Goal: Navigation & Orientation: Find specific page/section

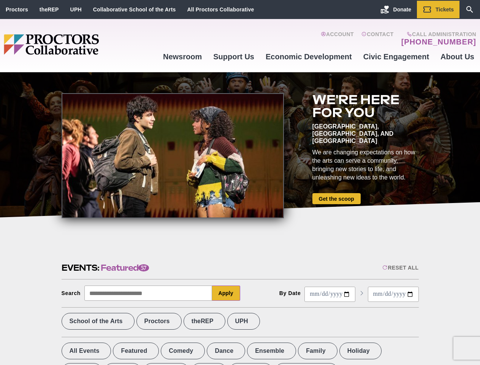
click at [240, 182] on div at bounding box center [173, 155] width 222 height 125
click at [400, 268] on div "Reset All" at bounding box center [400, 267] width 36 height 6
click at [226, 293] on button "Apply" at bounding box center [226, 292] width 28 height 15
